Goal: Find specific page/section: Find specific page/section

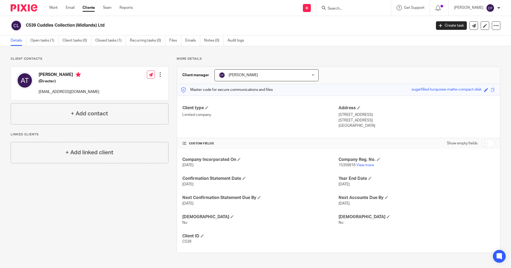
click at [339, 3] on div at bounding box center [354, 8] width 75 height 16
click at [339, 9] on input "Search" at bounding box center [351, 8] width 48 height 5
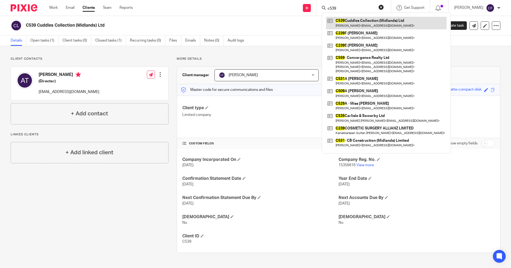
type input "c539"
click at [354, 22] on link at bounding box center [386, 23] width 121 height 12
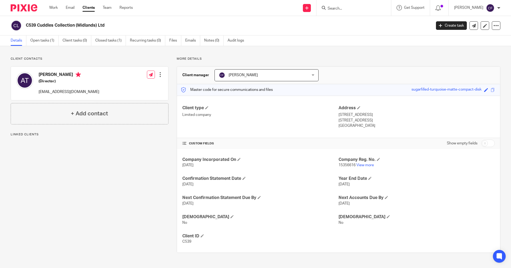
click at [343, 8] on input "Search" at bounding box center [351, 8] width 48 height 5
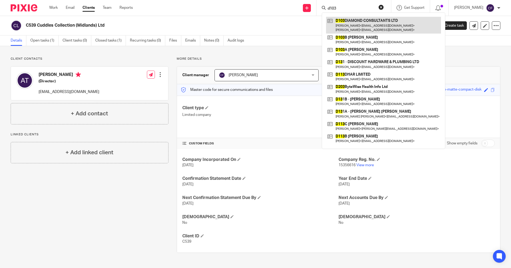
type input "d103"
click at [349, 21] on link at bounding box center [383, 25] width 115 height 17
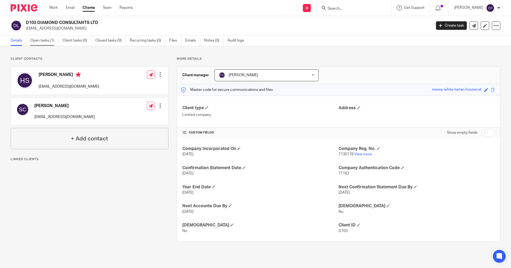
click at [46, 40] on link "Open tasks (1)" at bounding box center [44, 40] width 28 height 10
